Goal: Complete application form: Complete application form

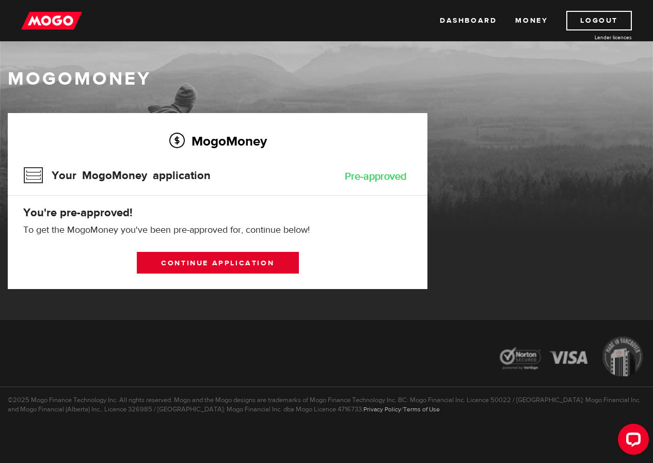
click at [226, 263] on link "Continue application" at bounding box center [218, 263] width 162 height 22
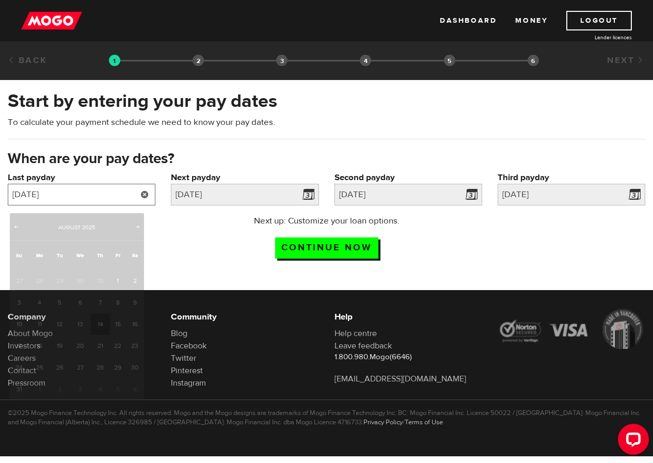
click at [105, 201] on input "2025/08/14" at bounding box center [82, 195] width 148 height 22
